Goal: Task Accomplishment & Management: Complete application form

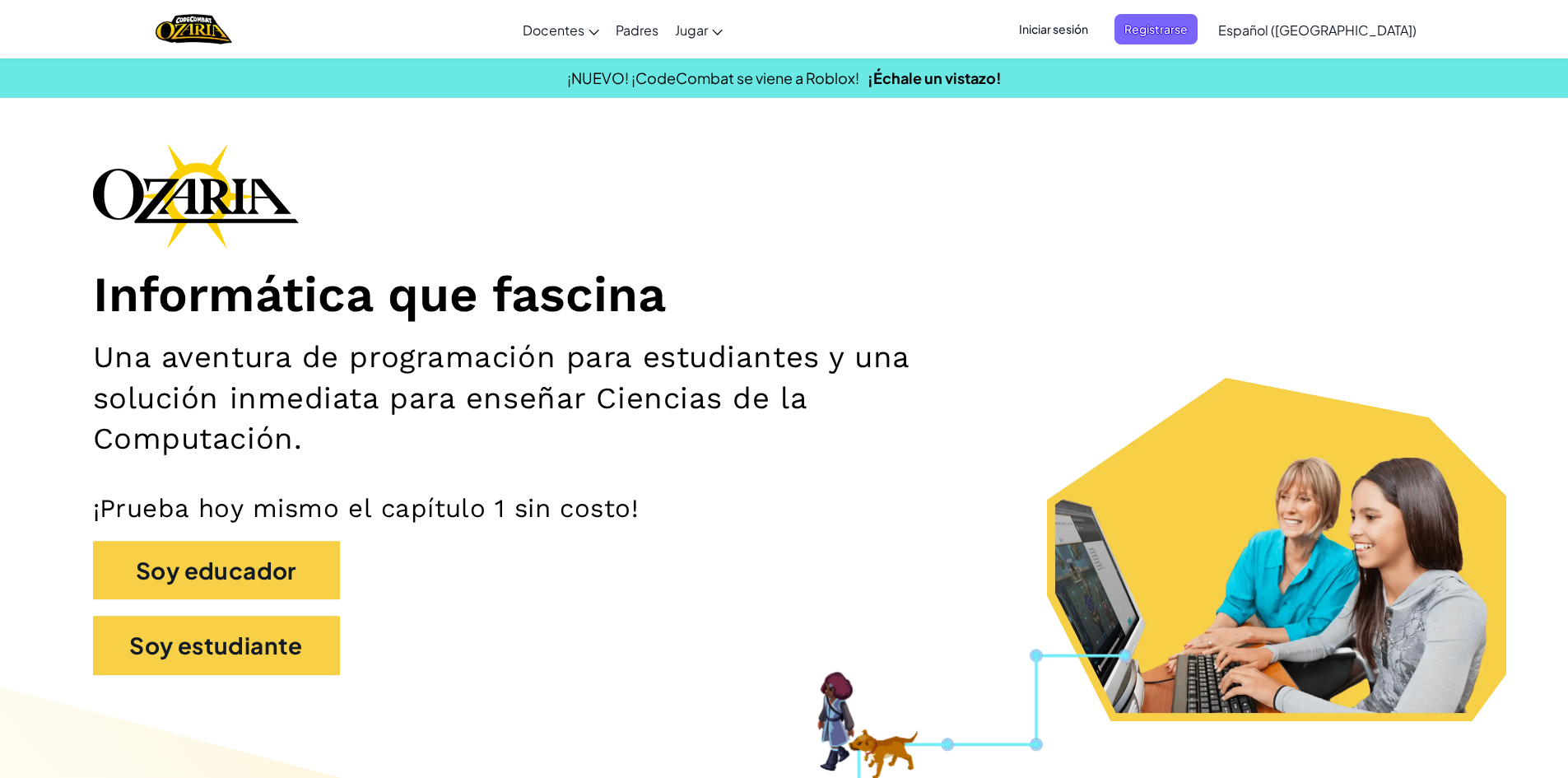
click at [1098, 28] on span "Iniciar sesión" at bounding box center [1053, 29] width 89 height 31
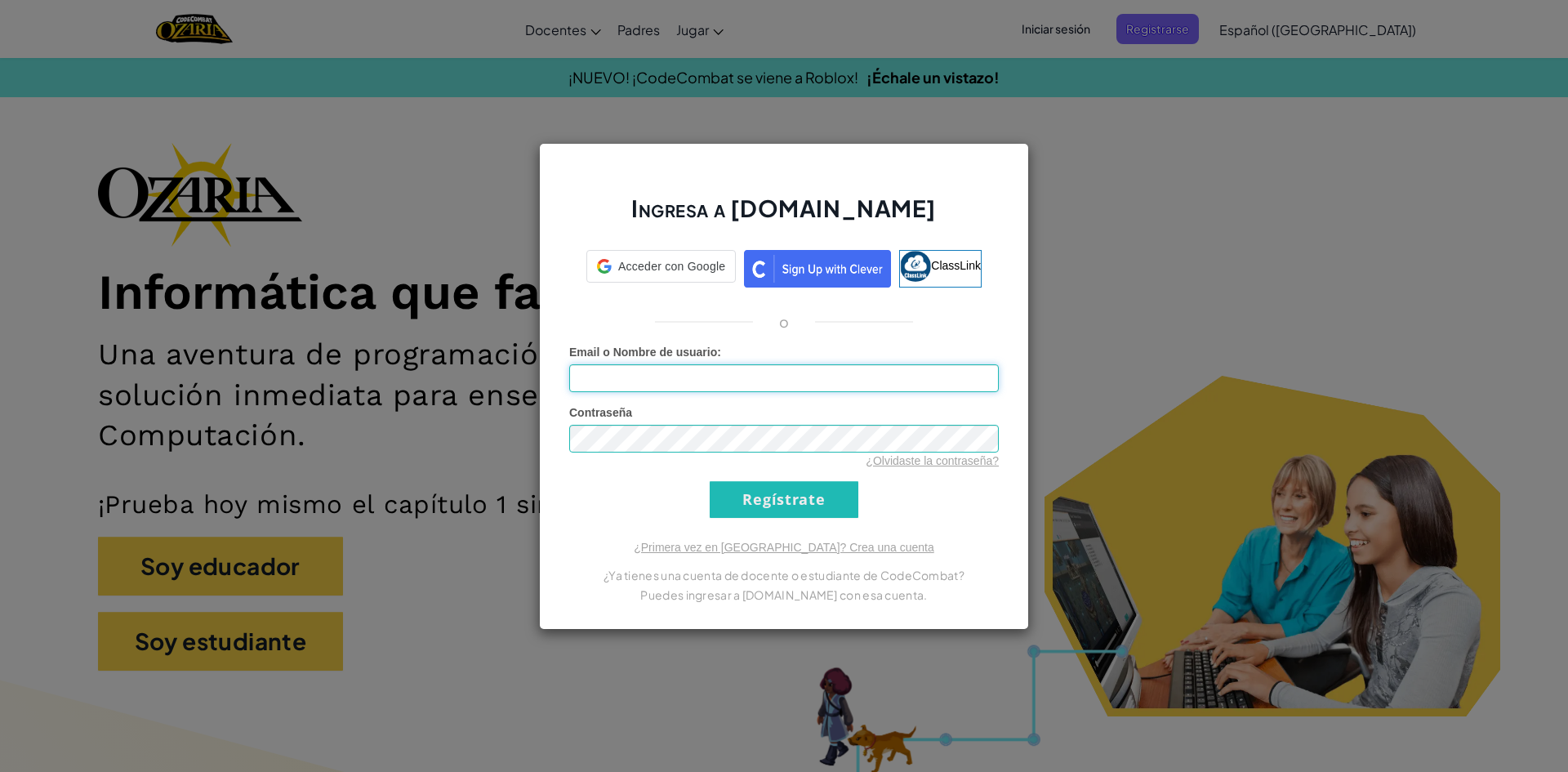
type input "[PERSON_NAME] 23V"
drag, startPoint x: 739, startPoint y: 368, endPoint x: 530, endPoint y: 460, distance: 228.4
click at [530, 460] on div "Ingresa a [DOMAIN_NAME] ClassLink o Error desconocido. Email o Nombre de usuari…" at bounding box center [784, 386] width 1568 height 772
click at [284, 417] on div "Ingresa a [DOMAIN_NAME] ClassLink o Error desconocido. Email o Nombre de usuari…" at bounding box center [784, 386] width 1568 height 772
click at [625, 362] on div "Email o Nombre de usuario :" at bounding box center [784, 368] width 430 height 48
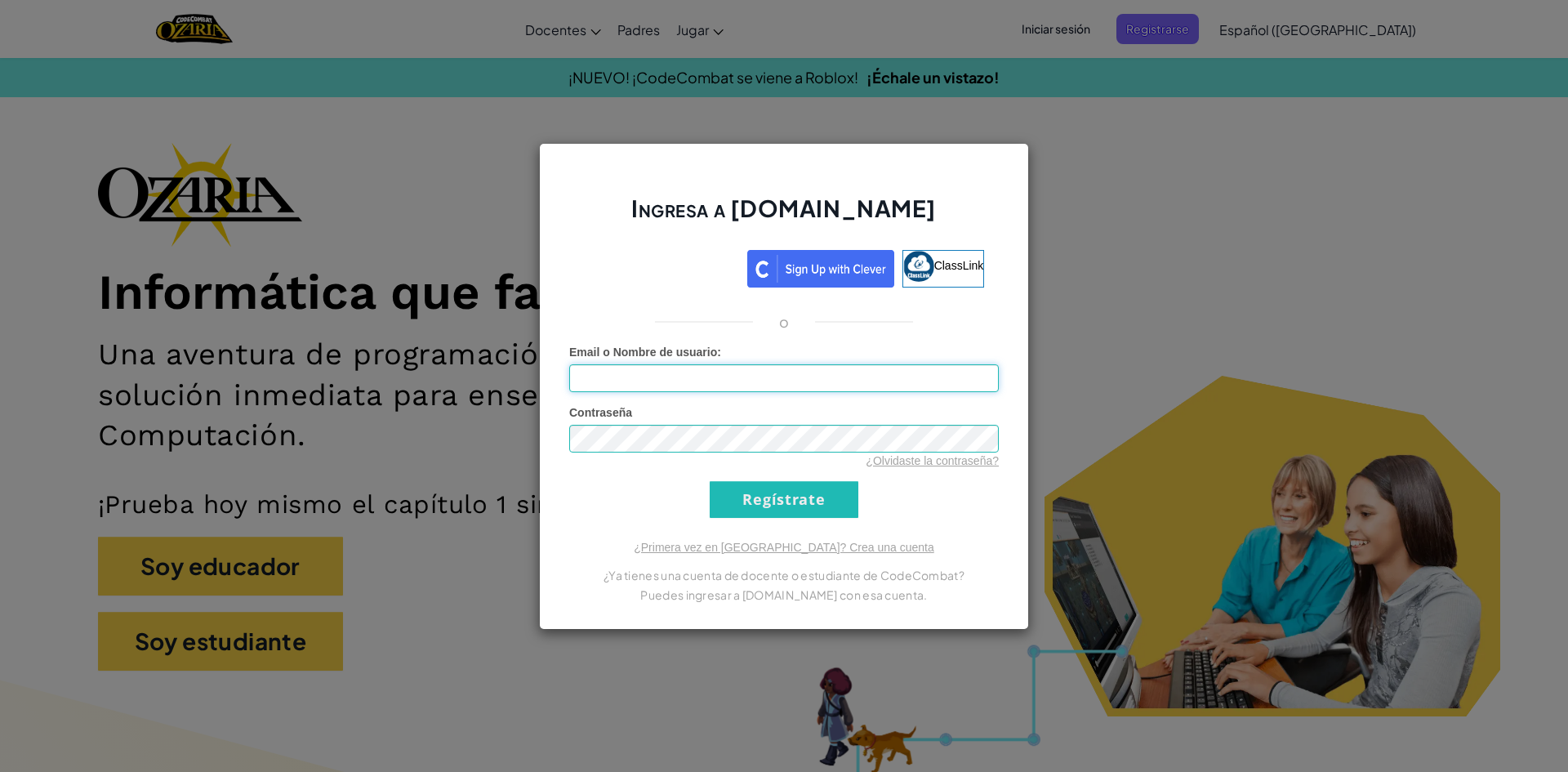
click at [625, 371] on input "Email o Nombre de usuario :" at bounding box center [784, 378] width 430 height 28
type input "[EMAIL_ADDRESS][DOMAIN_NAME]"
click at [856, 498] on input "Regístrate" at bounding box center [784, 500] width 149 height 37
